Goal: Check status: Check status

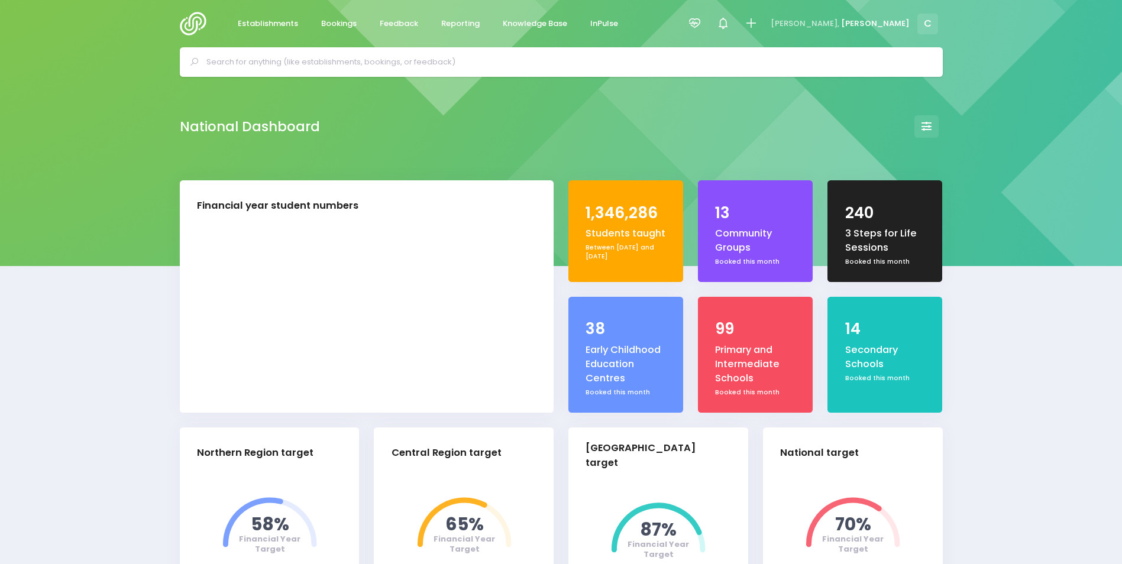
select select "5"
click at [702, 18] on icon at bounding box center [695, 24] width 14 height 14
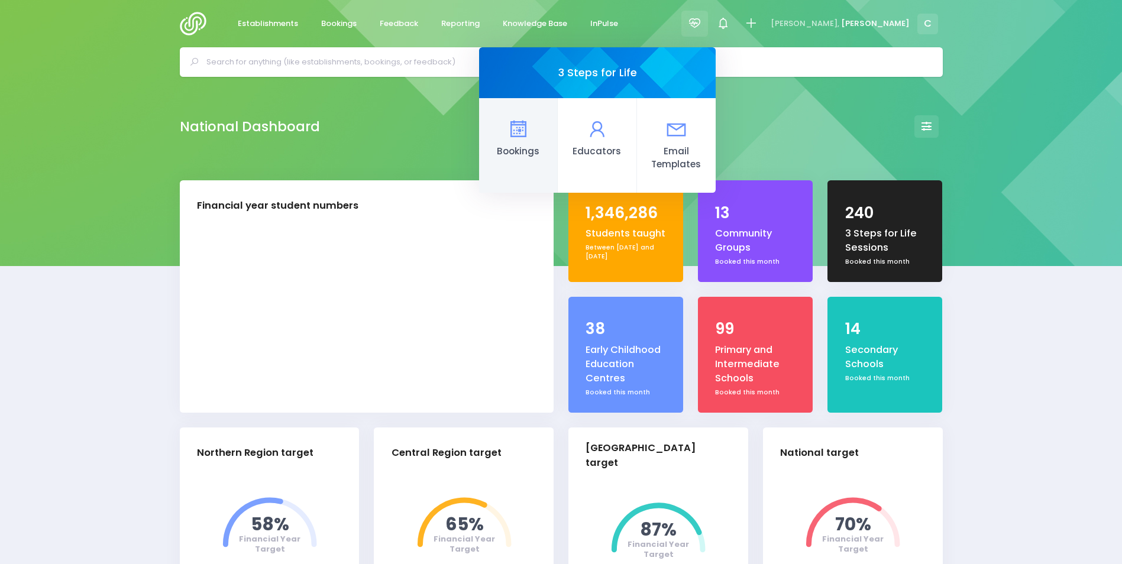
click at [530, 129] on icon at bounding box center [518, 129] width 23 height 23
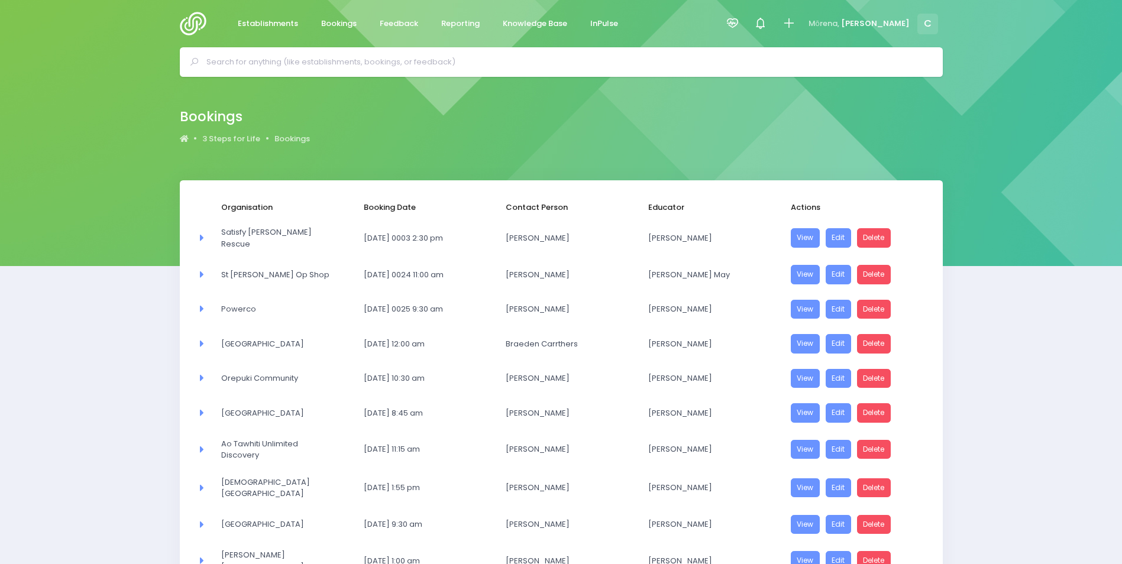
select select "20"
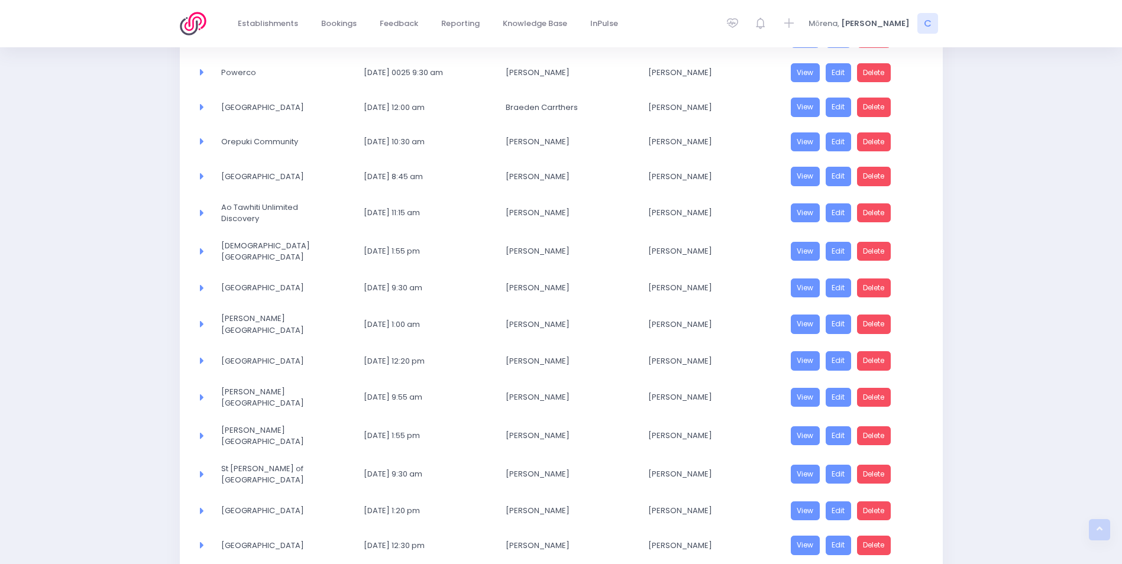
scroll to position [456, 0]
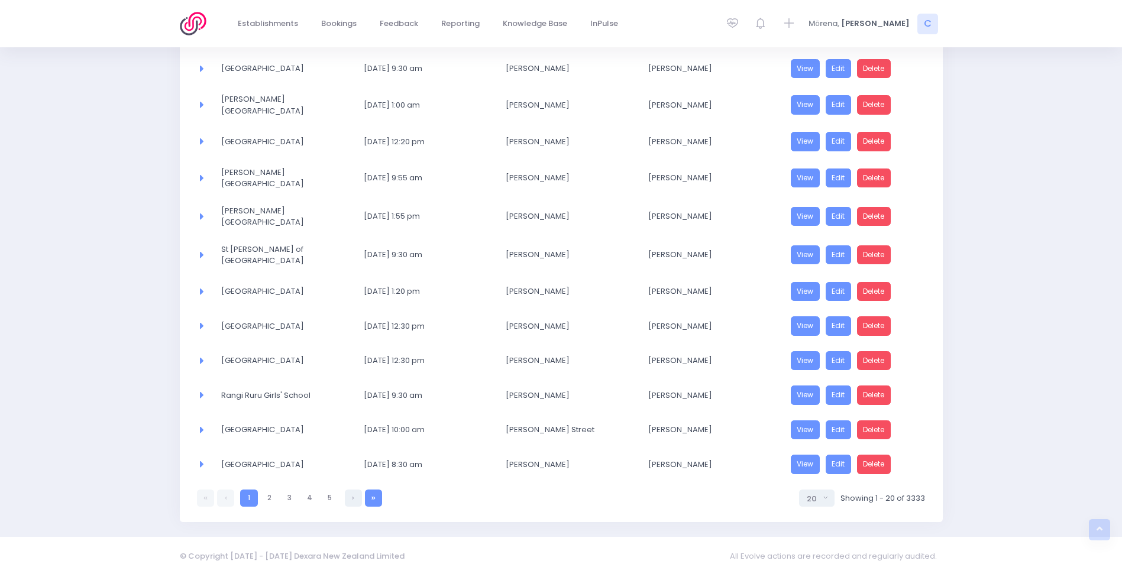
click at [376, 490] on link at bounding box center [373, 498] width 17 height 17
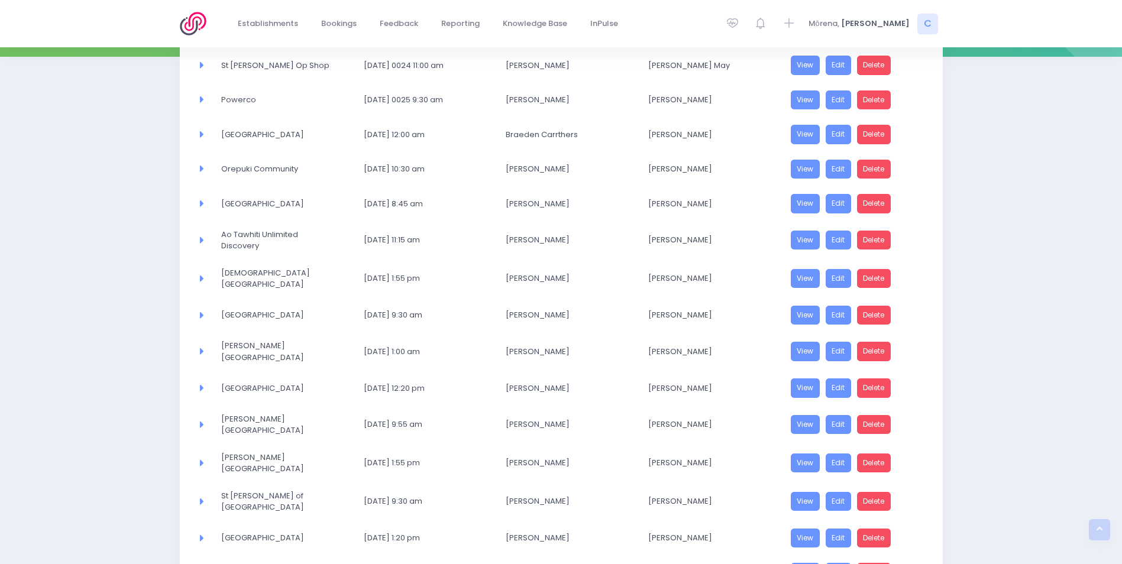
select select "20"
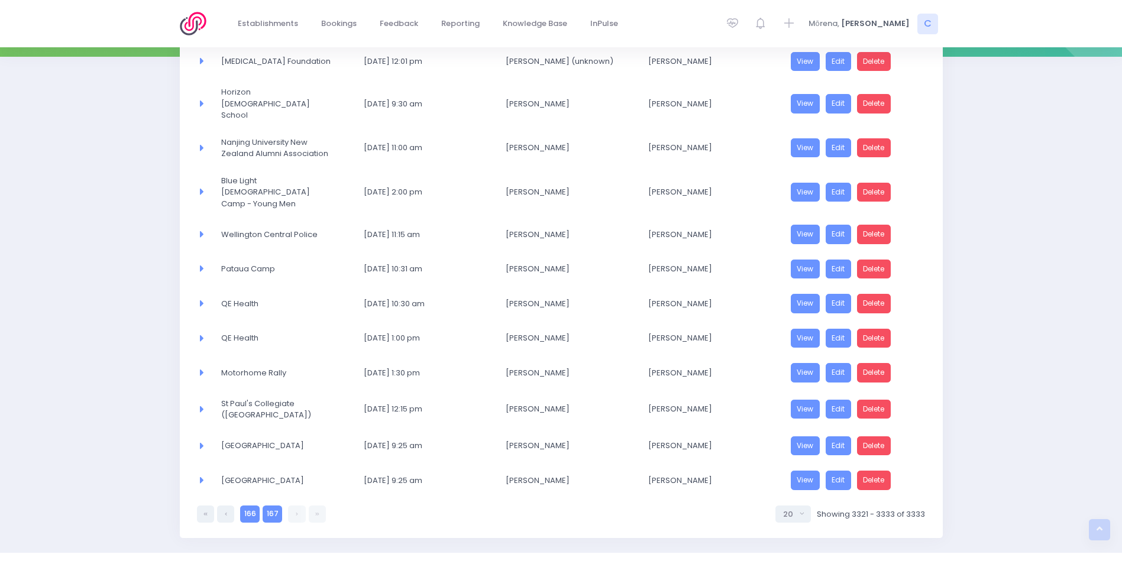
click at [248, 506] on link "166" at bounding box center [250, 514] width 20 height 17
select select "20"
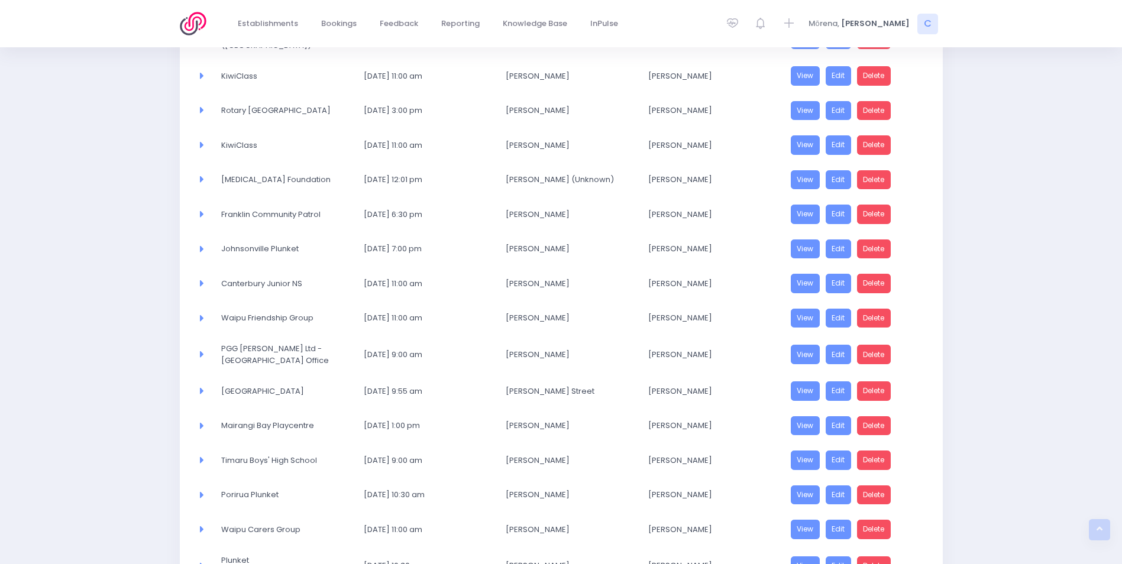
scroll to position [471, 0]
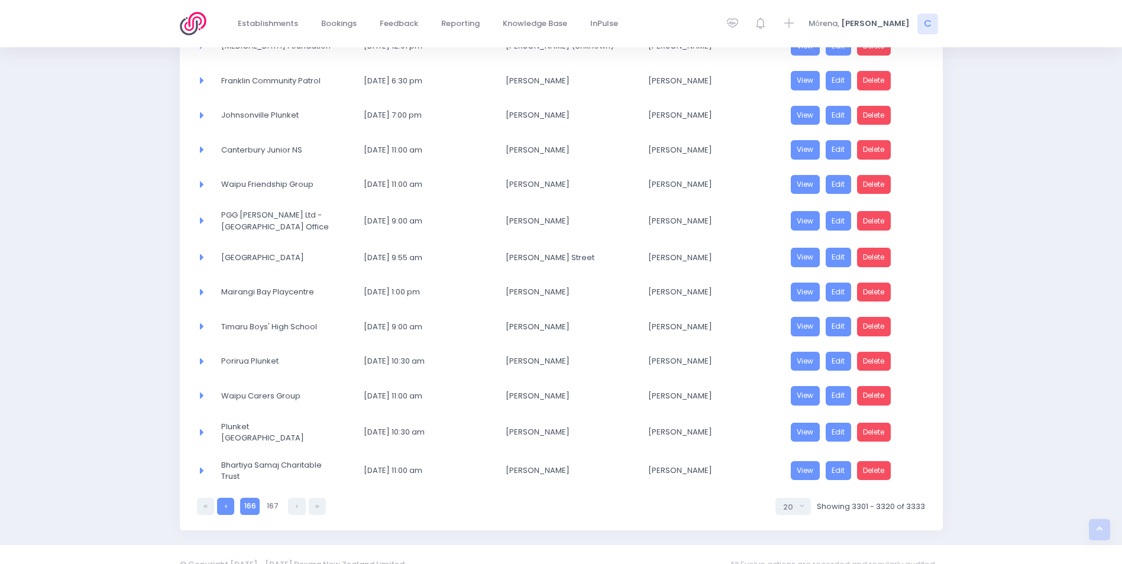
click at [225, 506] on icon at bounding box center [226, 506] width 2 height 0
select select "20"
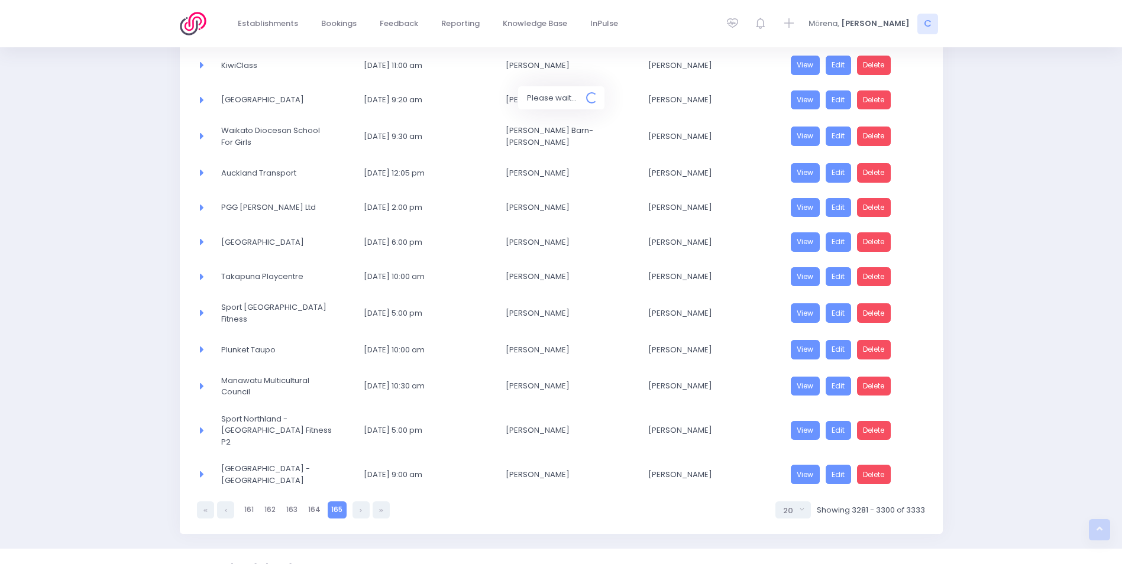
scroll to position [467, 0]
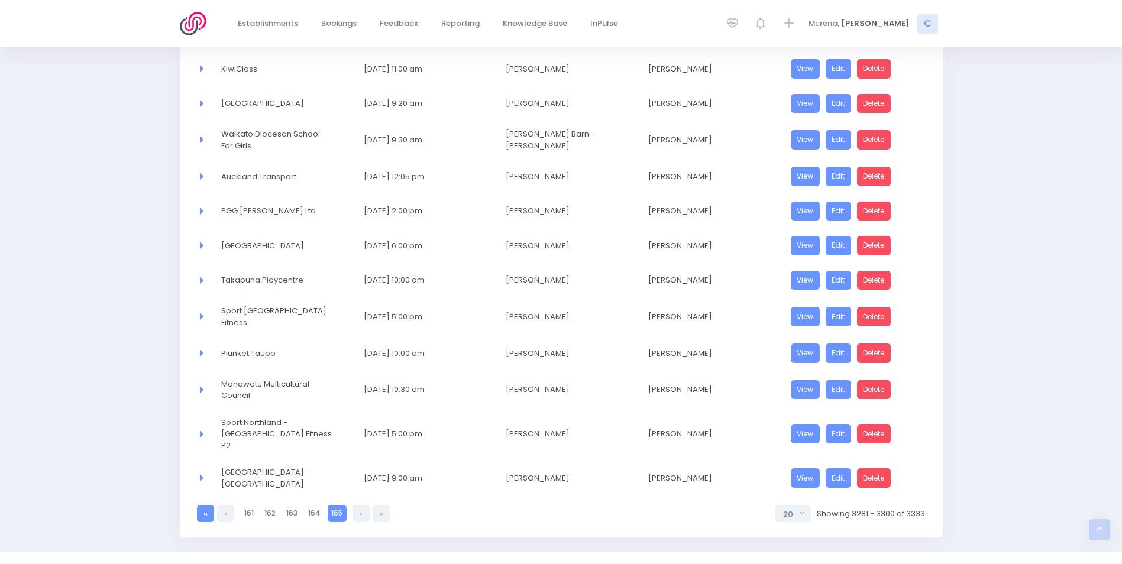
click at [209, 505] on link at bounding box center [205, 513] width 17 height 17
select select "20"
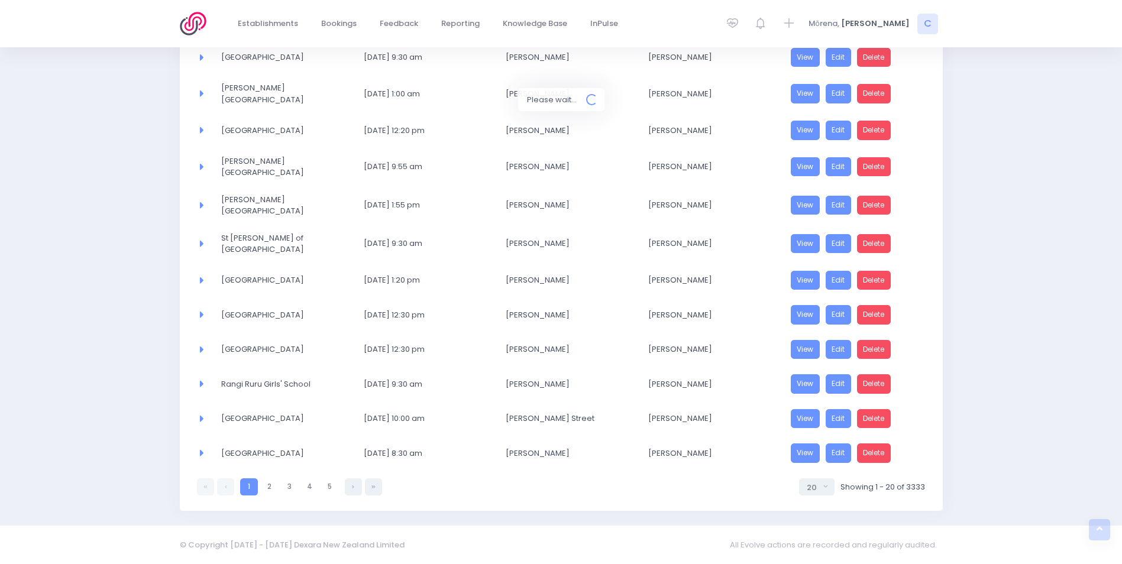
scroll to position [456, 0]
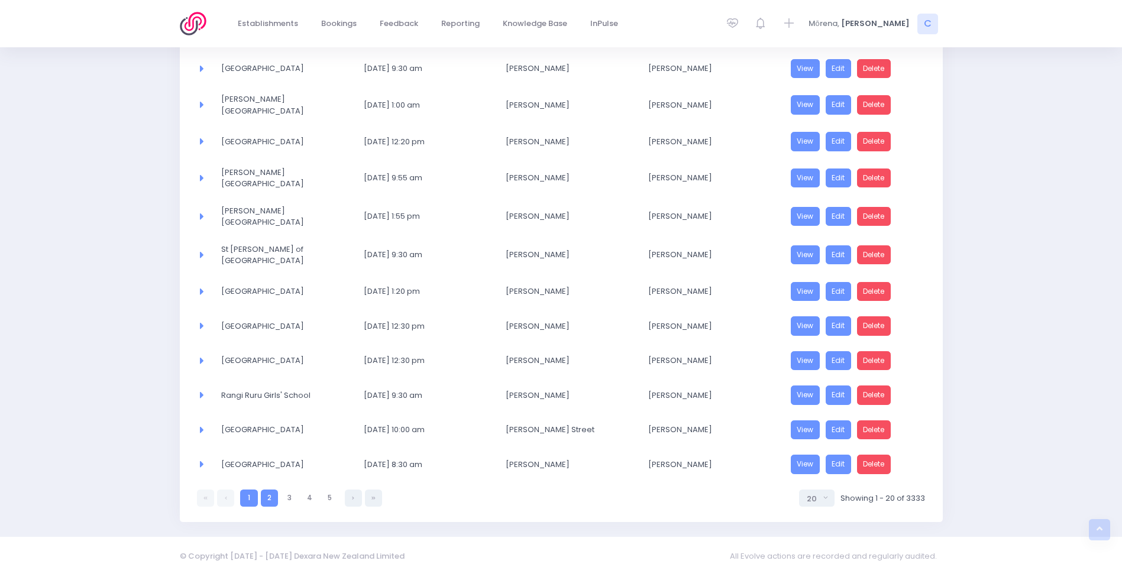
click at [270, 490] on link "2" at bounding box center [269, 498] width 17 height 17
select select "20"
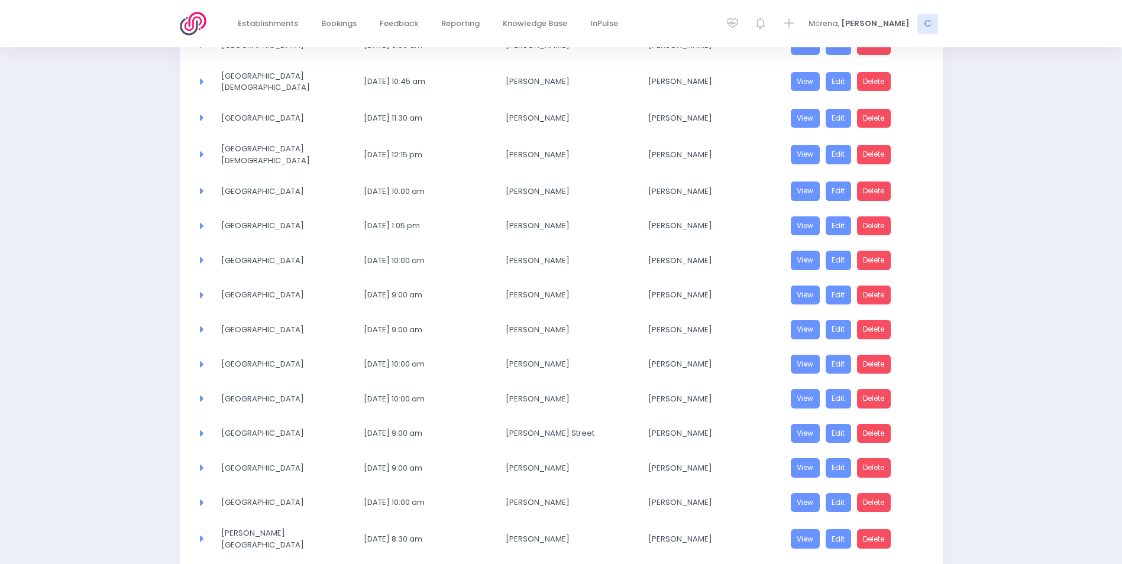
scroll to position [414, 0]
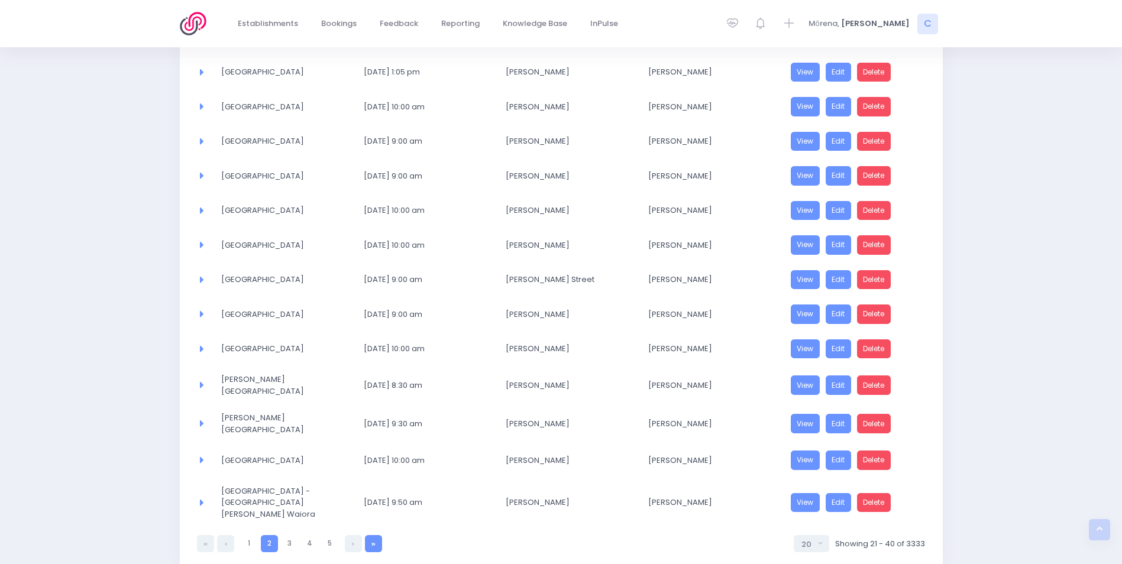
click at [377, 535] on link at bounding box center [373, 543] width 17 height 17
select select "20"
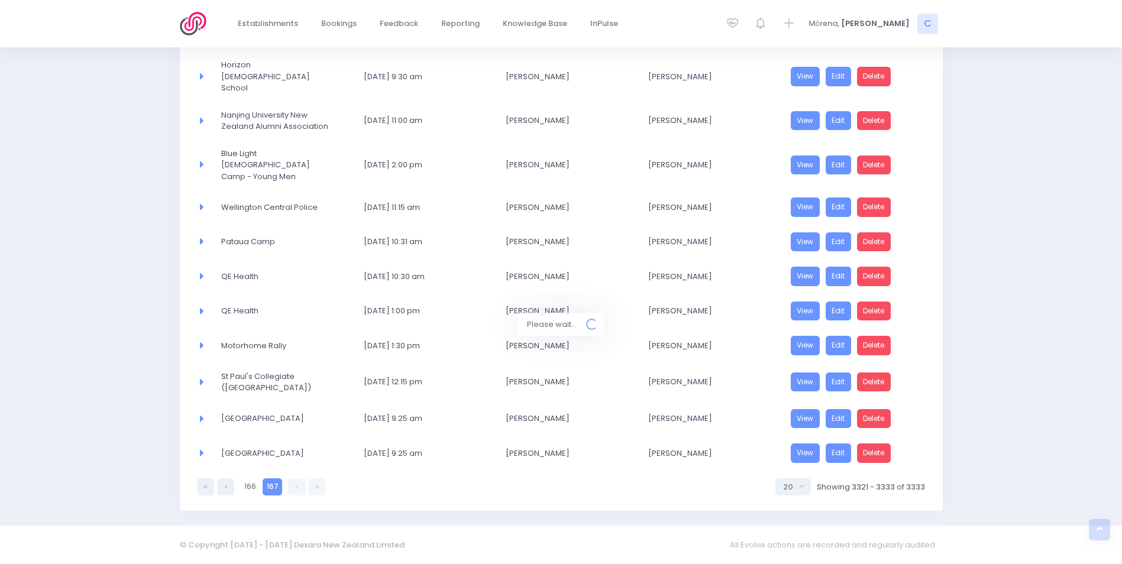
scroll to position [209, 0]
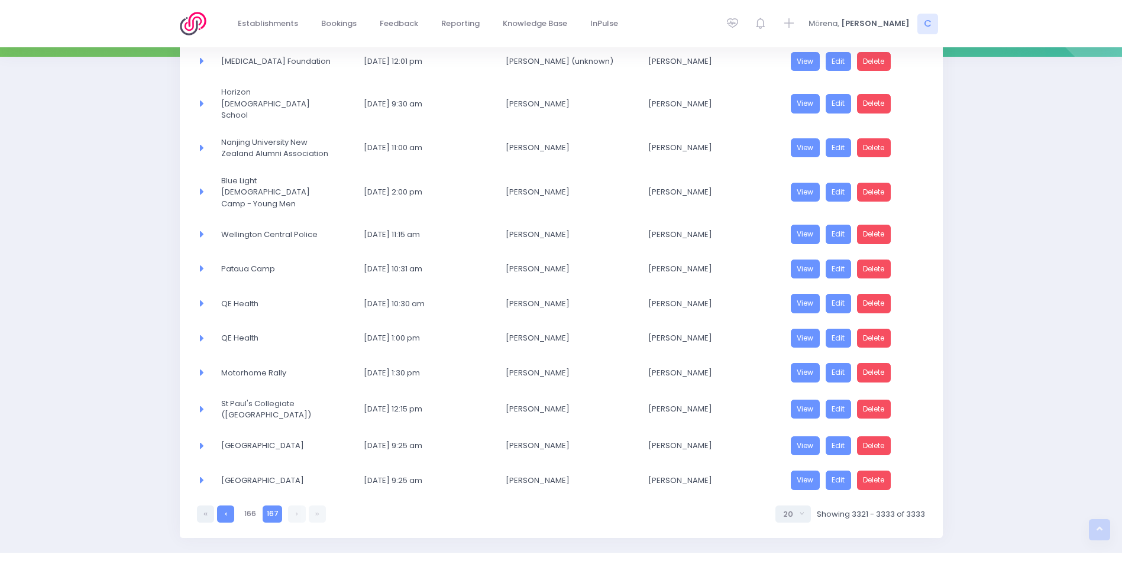
click at [230, 506] on link at bounding box center [225, 514] width 17 height 17
select select "20"
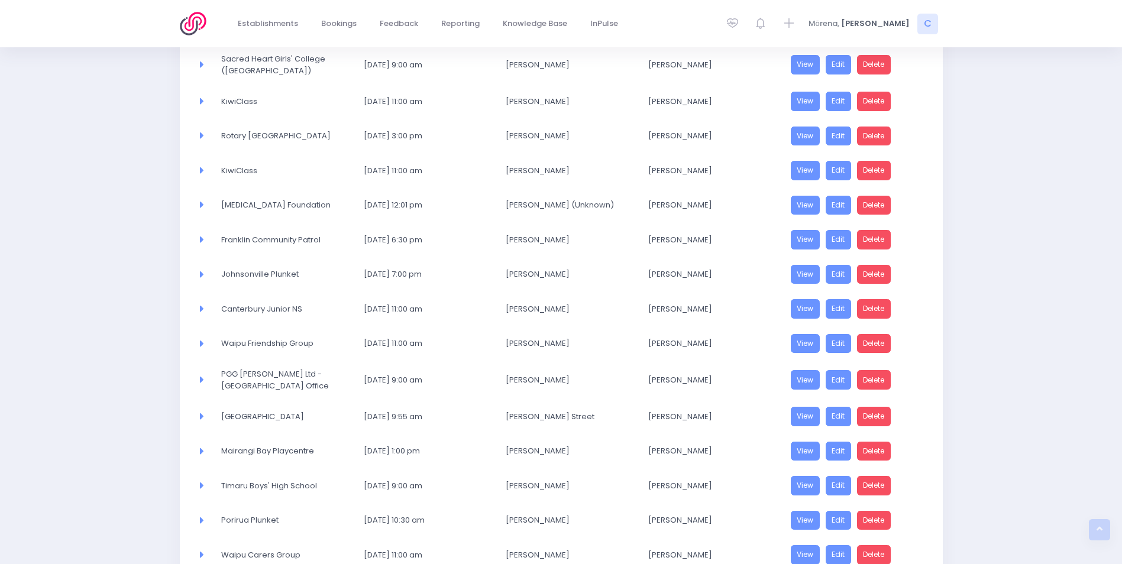
scroll to position [471, 0]
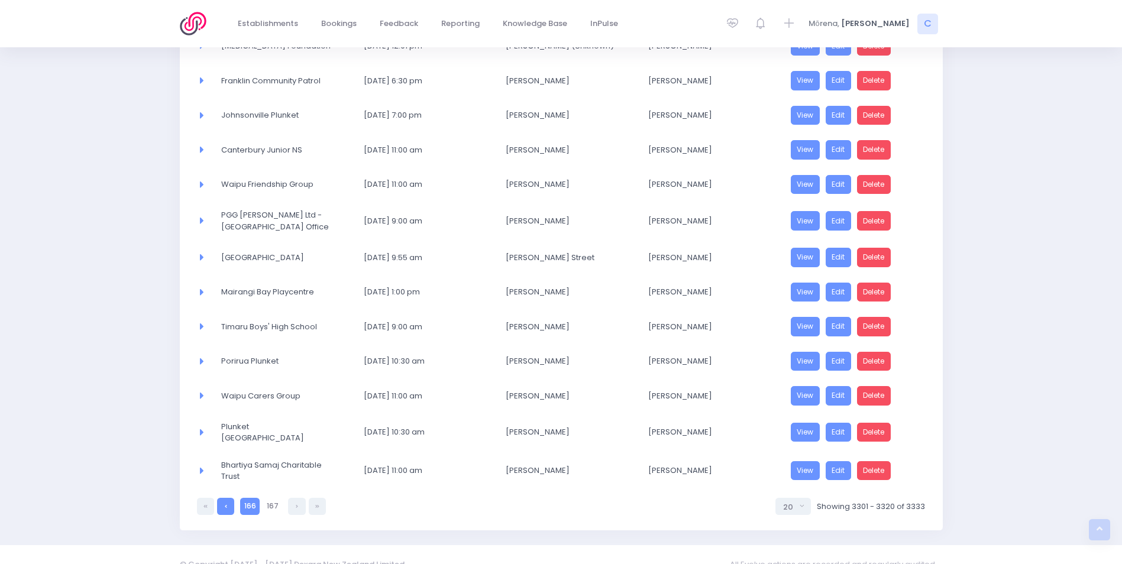
click at [224, 498] on link at bounding box center [225, 506] width 17 height 17
select select "20"
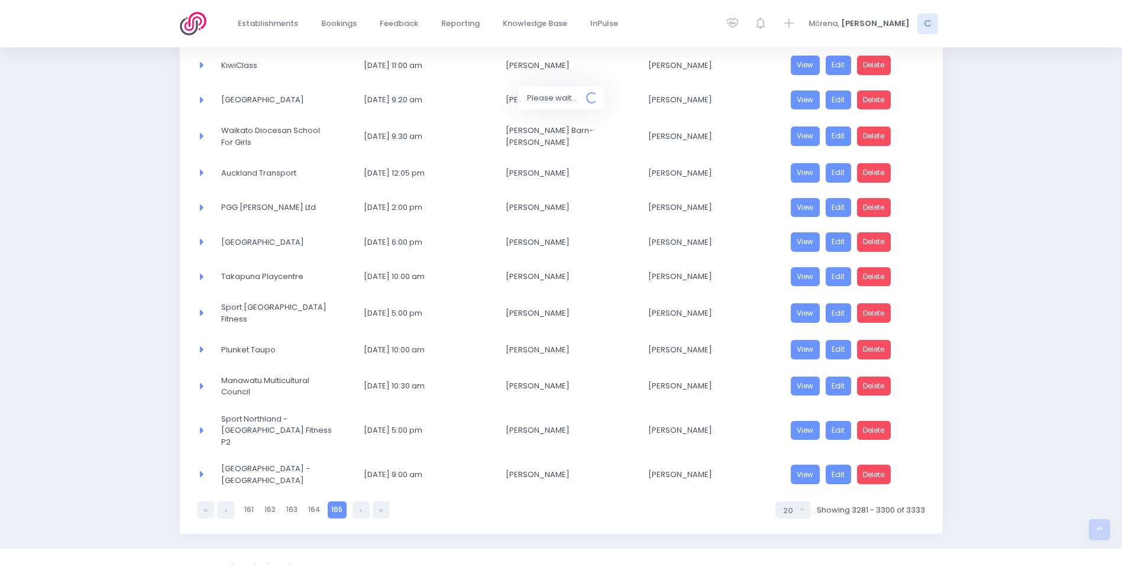
scroll to position [467, 0]
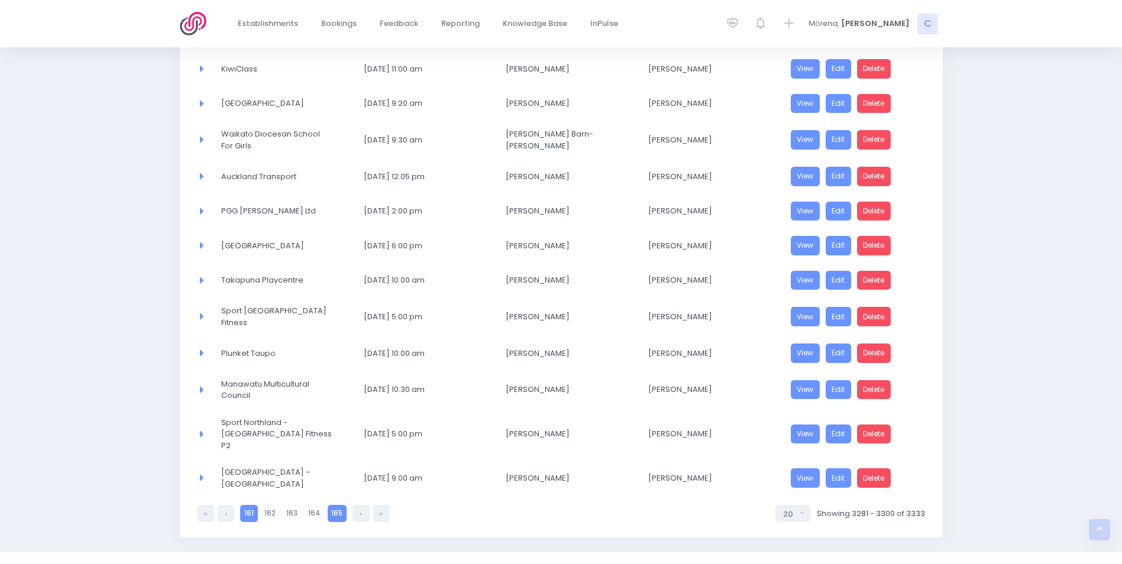
click at [250, 505] on link "161" at bounding box center [248, 513] width 17 height 17
select select "20"
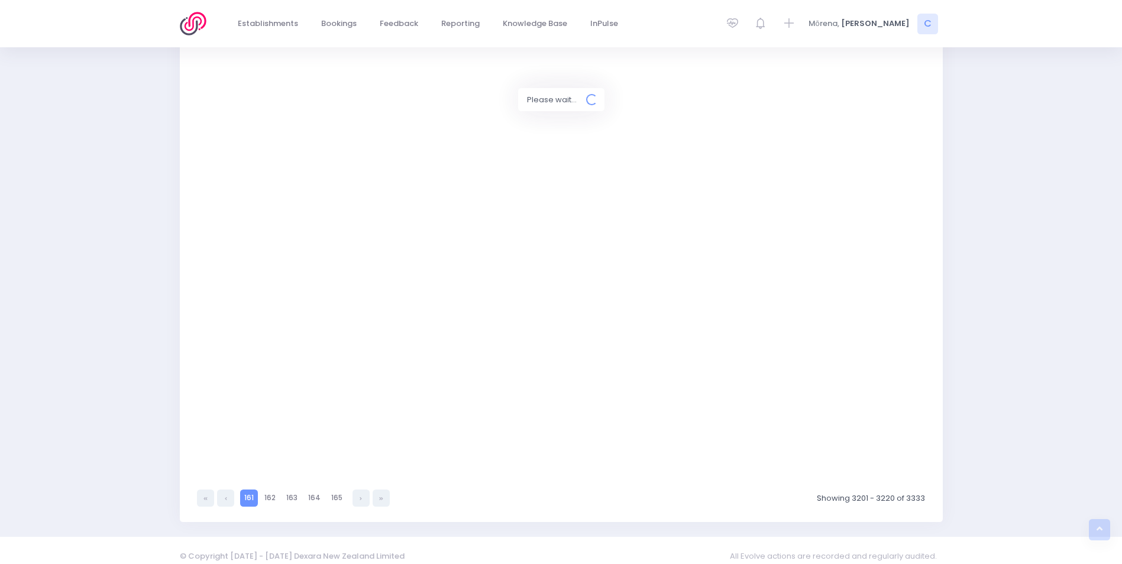
select select "20"
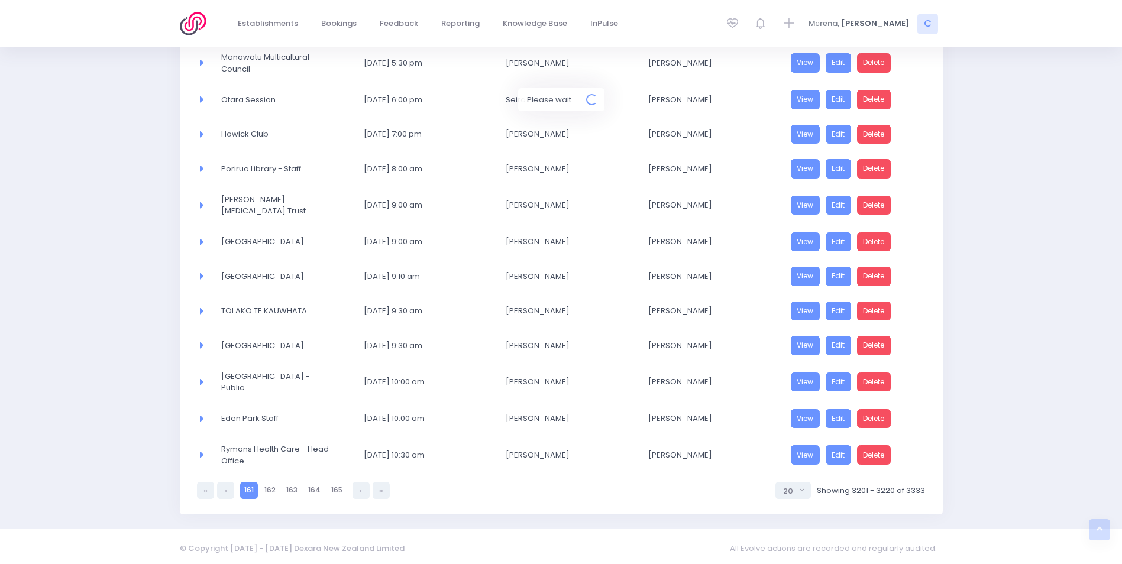
scroll to position [452, 0]
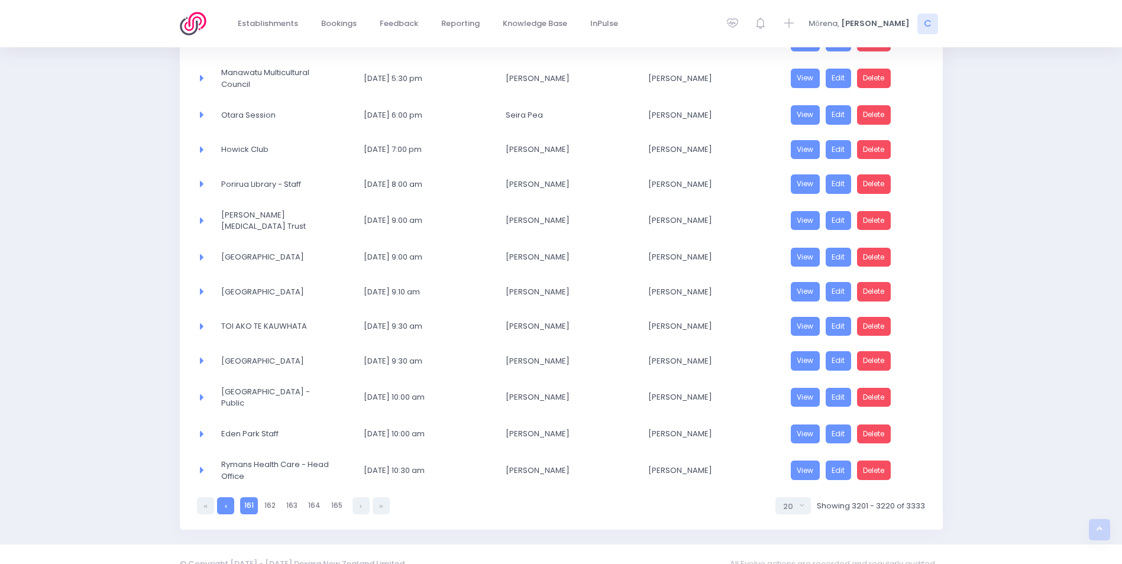
click at [227, 498] on link at bounding box center [225, 506] width 17 height 17
select select "20"
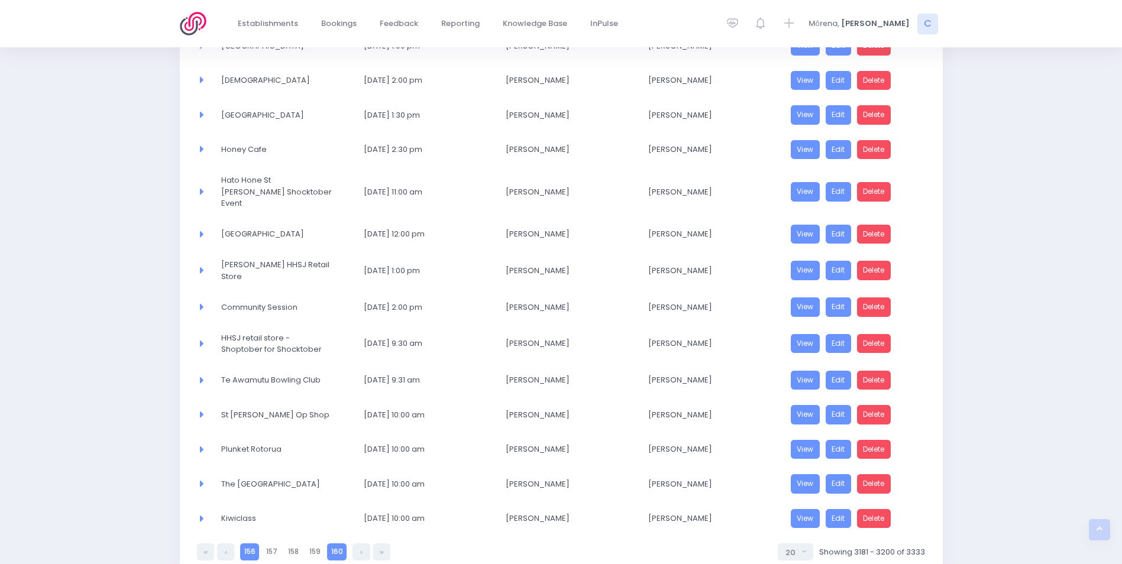
click at [247, 544] on link "156" at bounding box center [249, 552] width 19 height 17
select select "20"
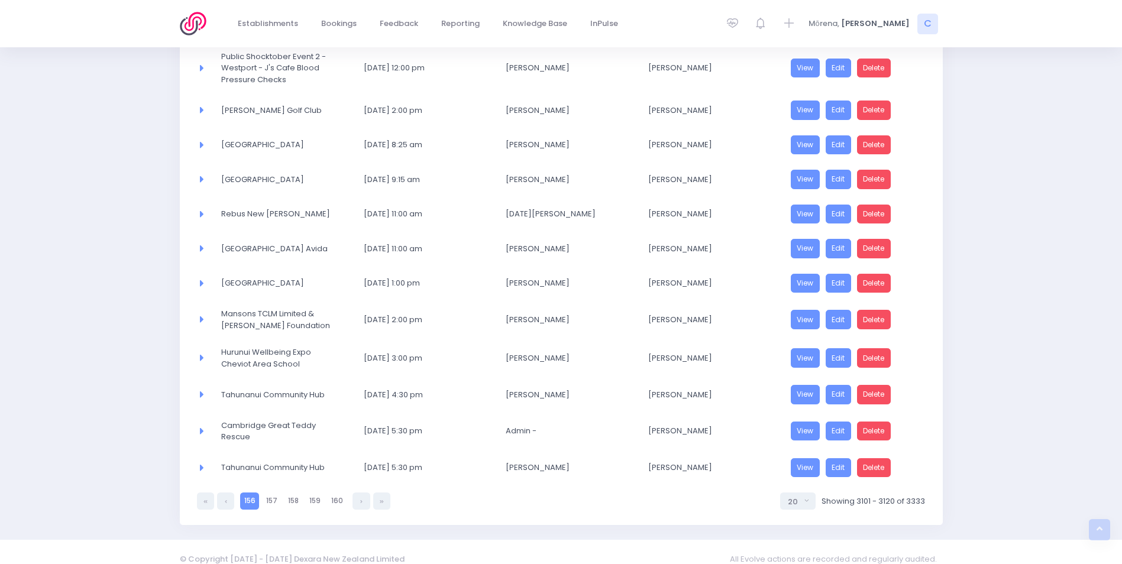
scroll to position [506, 0]
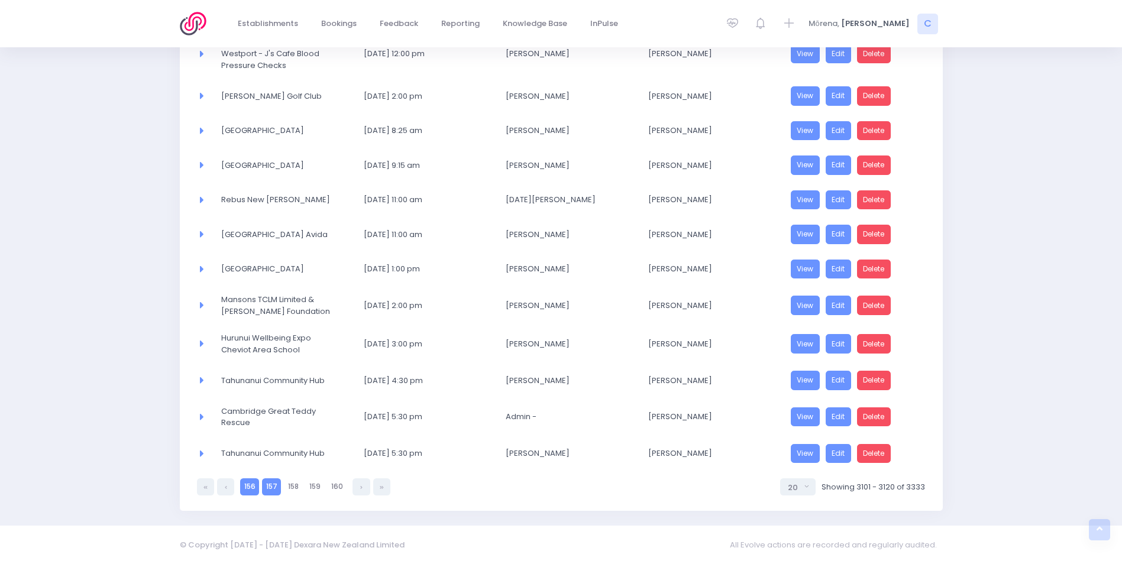
click at [268, 486] on link "157" at bounding box center [271, 487] width 19 height 17
select select "20"
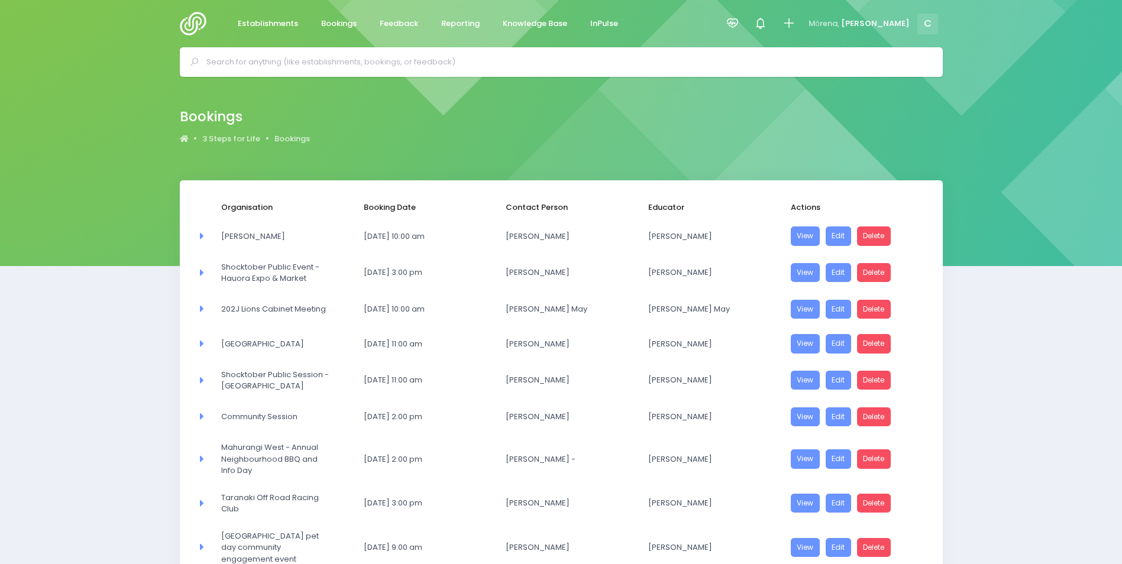
scroll to position [59, 0]
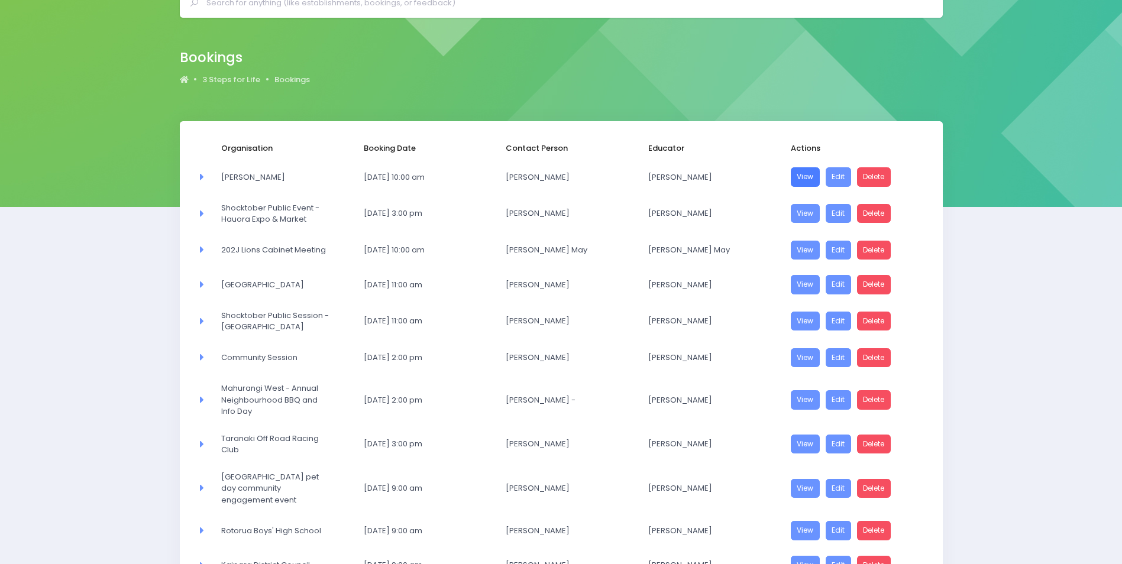
click at [806, 179] on link "View" at bounding box center [806, 177] width 30 height 20
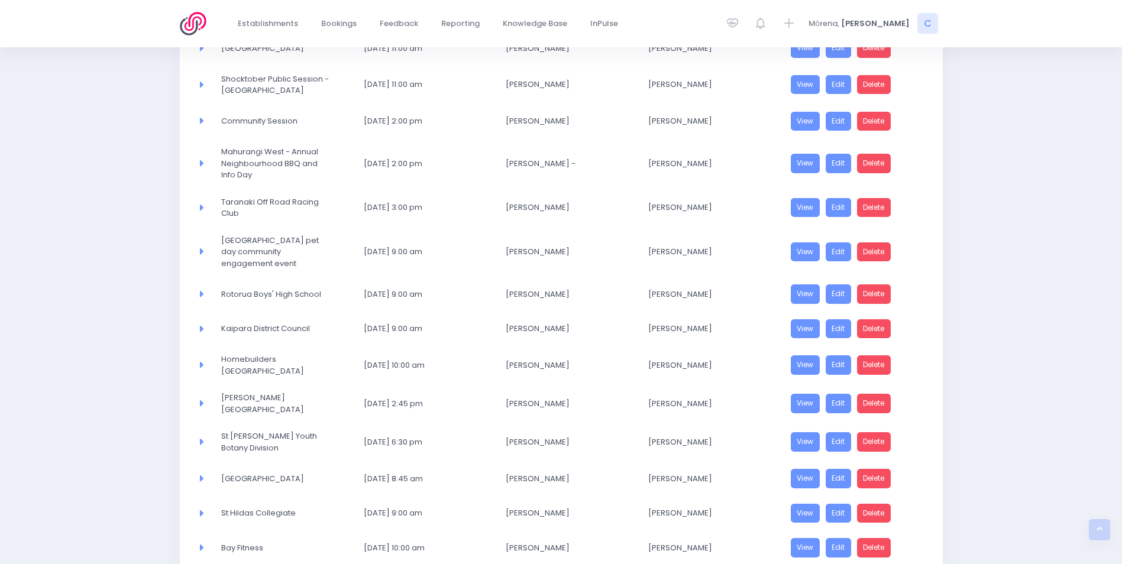
scroll to position [486, 0]
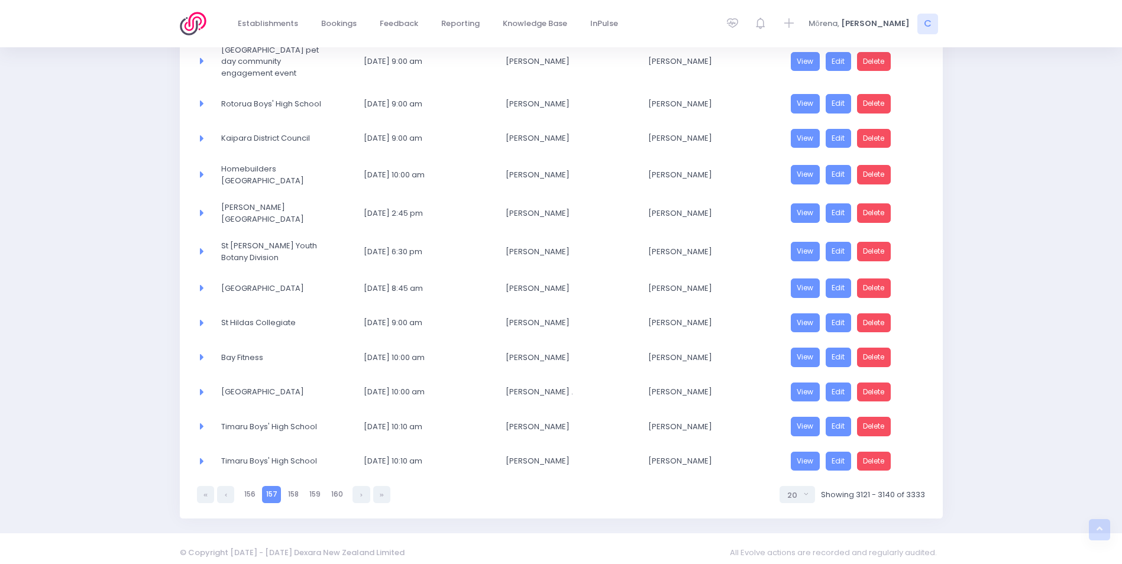
click at [1035, 188] on div "Organisation Booking Date Contact Person Educator Actions Area Committee [PERSO…" at bounding box center [561, 106] width 1122 height 825
